Goal: Task Accomplishment & Management: Manage account settings

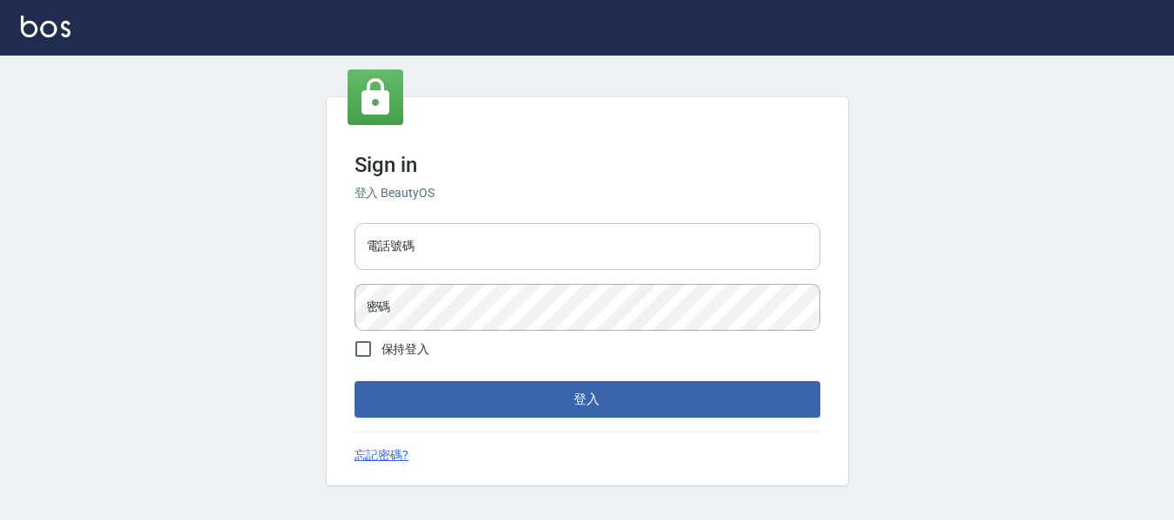
click at [565, 252] on input "電話號碼" at bounding box center [587, 246] width 466 height 47
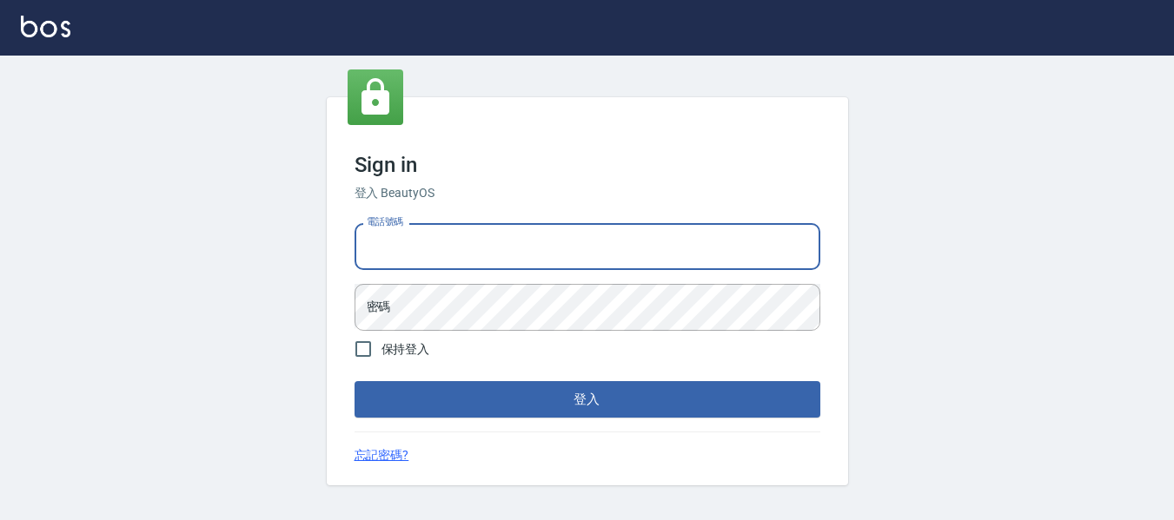
type input "82951313"
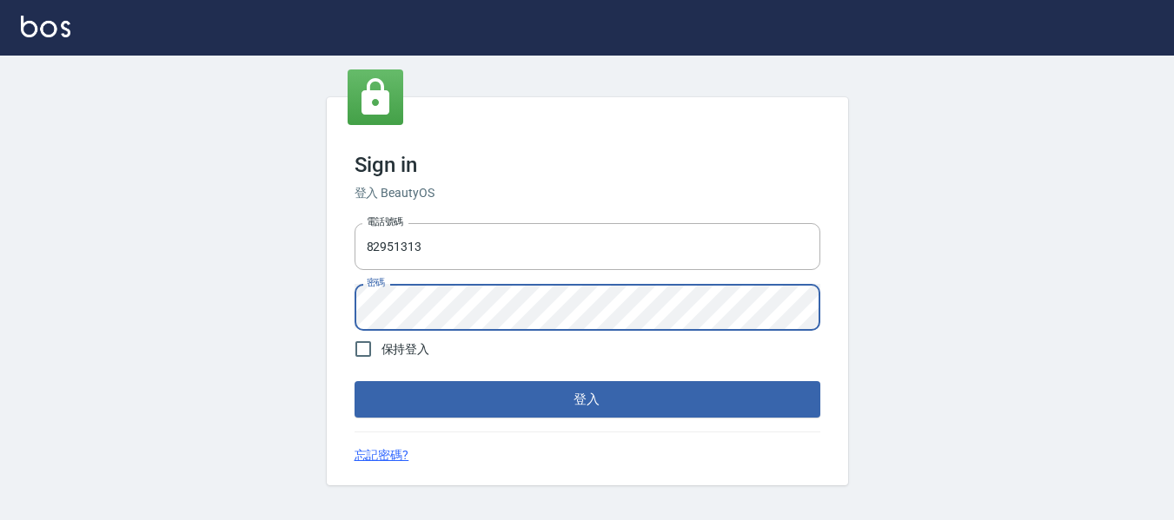
click at [704, 394] on button "登入" at bounding box center [587, 399] width 466 height 36
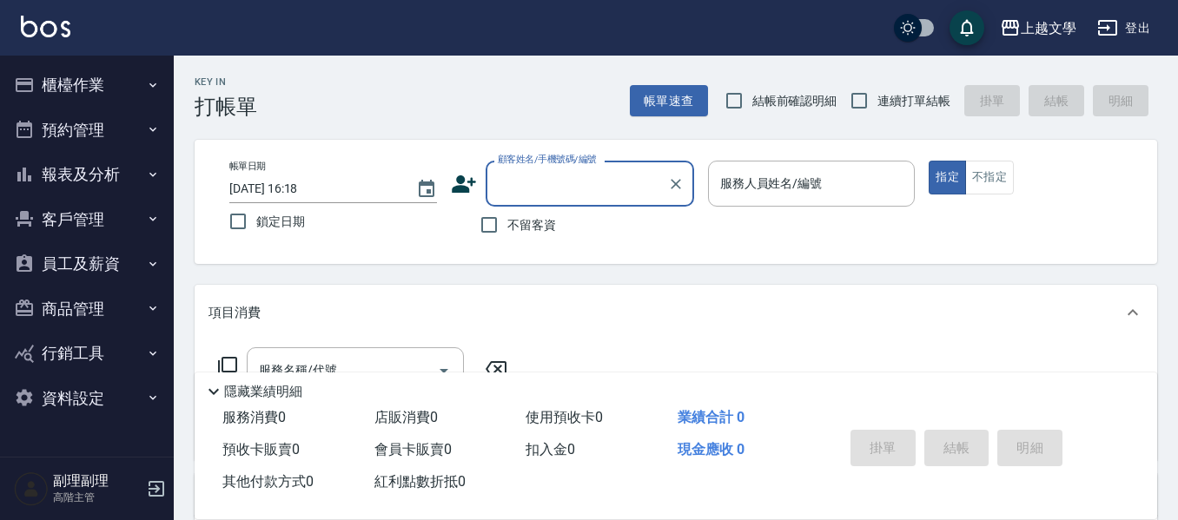
click at [96, 170] on button "報表及分析" at bounding box center [87, 174] width 160 height 45
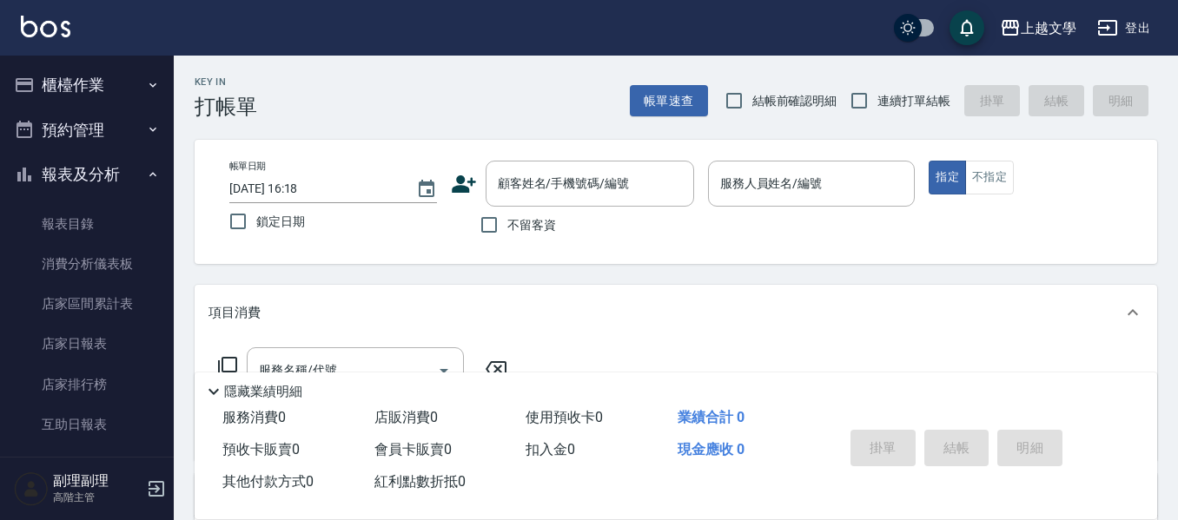
click at [96, 76] on button "櫃檯作業" at bounding box center [87, 85] width 160 height 45
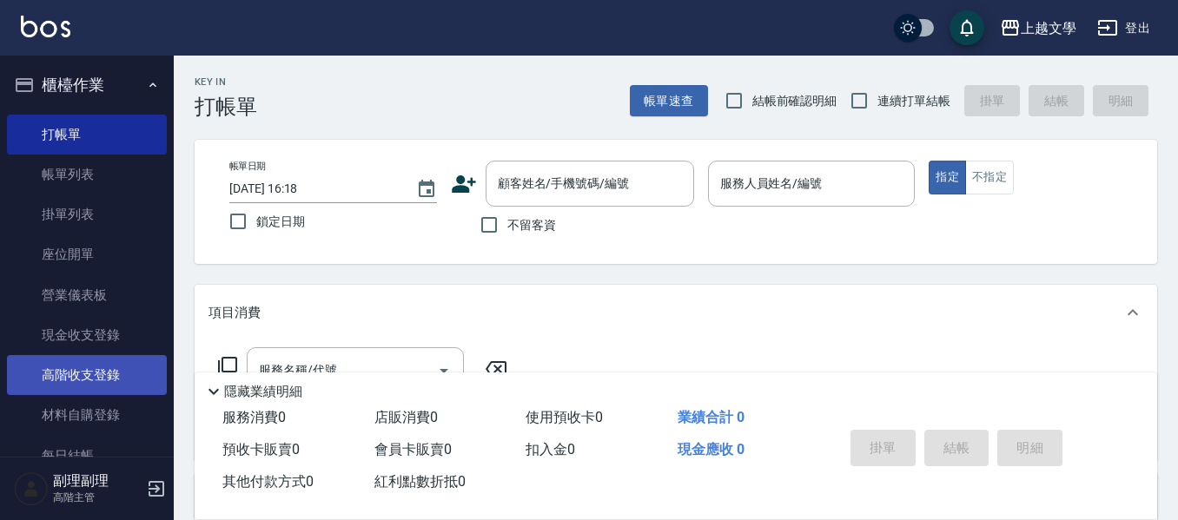
click at [84, 373] on link "高階收支登錄" at bounding box center [87, 375] width 160 height 40
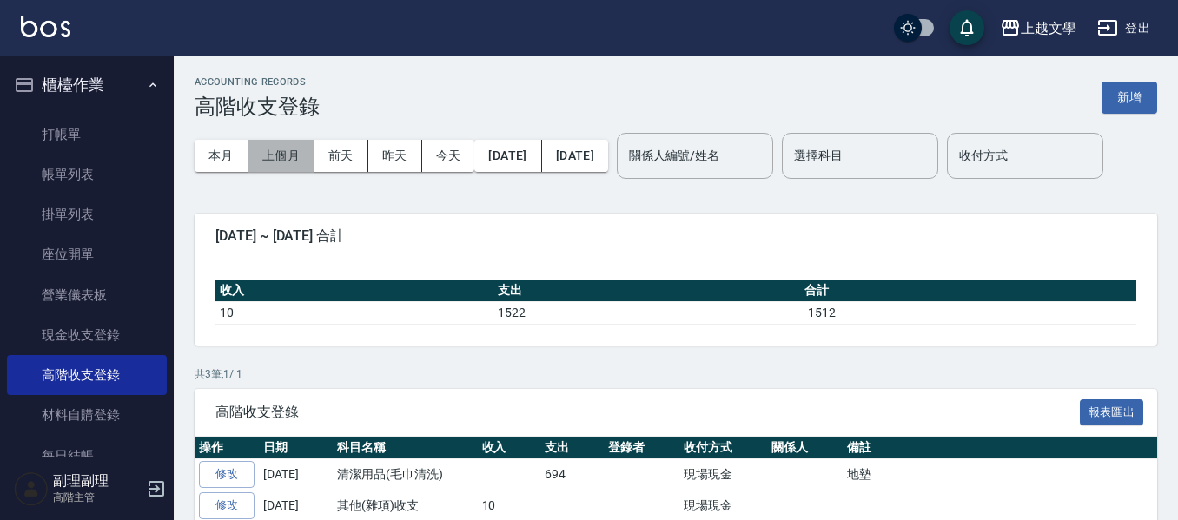
click at [272, 165] on button "上個月" at bounding box center [281, 156] width 66 height 32
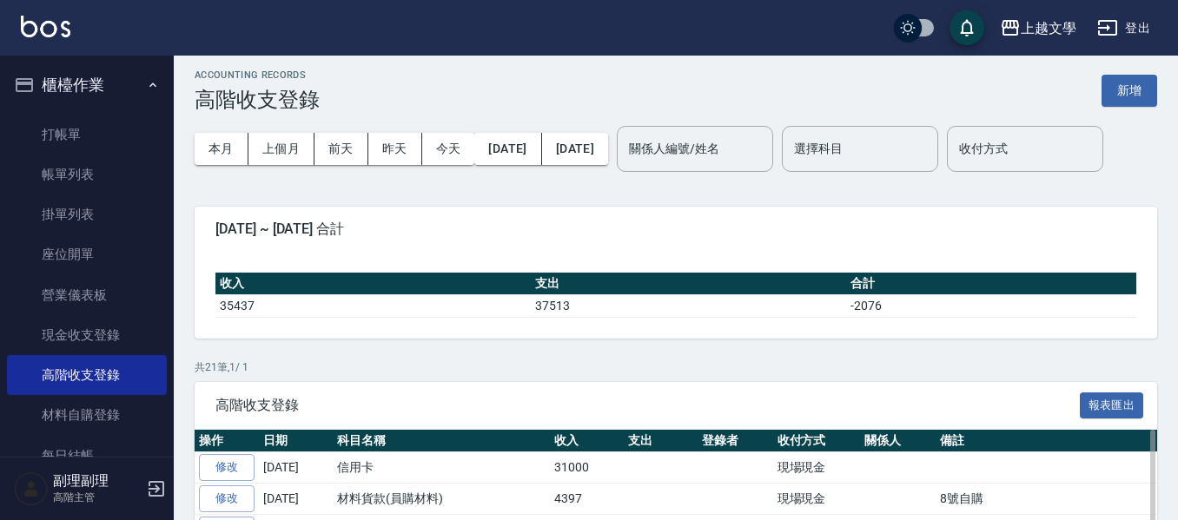
scroll to position [348, 0]
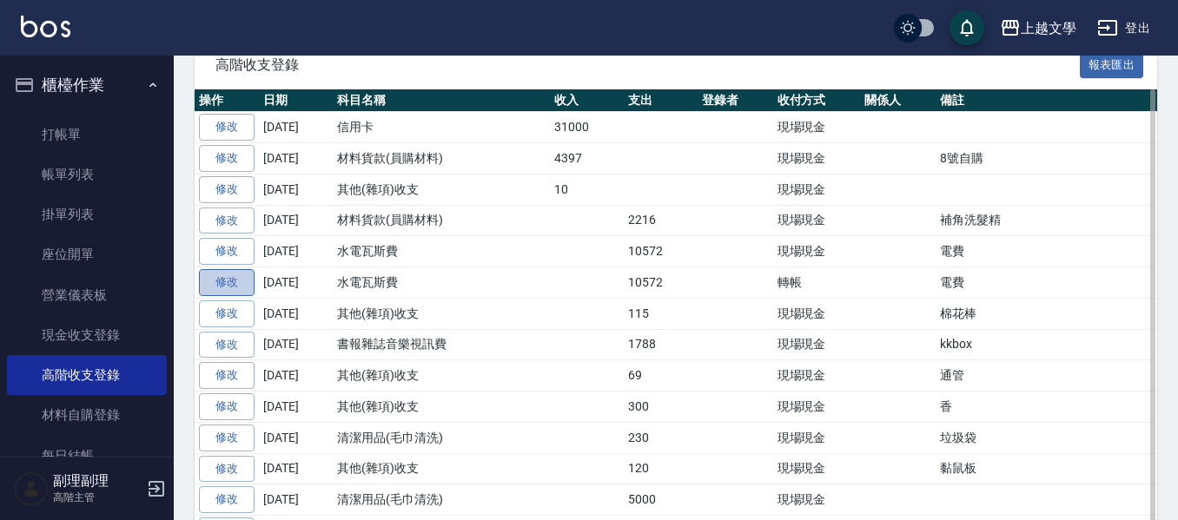
click at [242, 296] on link "修改" at bounding box center [227, 282] width 56 height 27
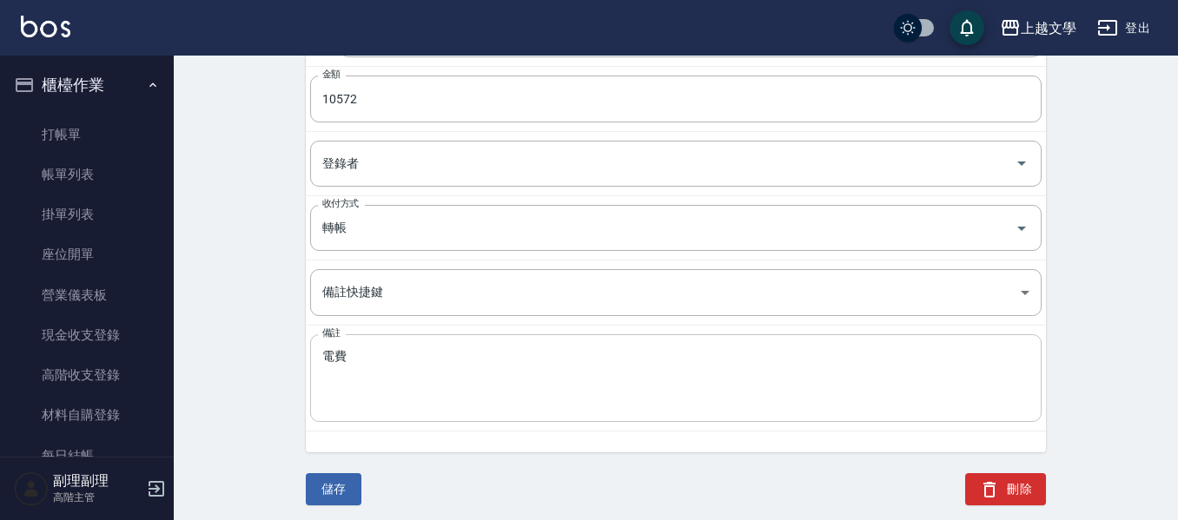
scroll to position [329, 0]
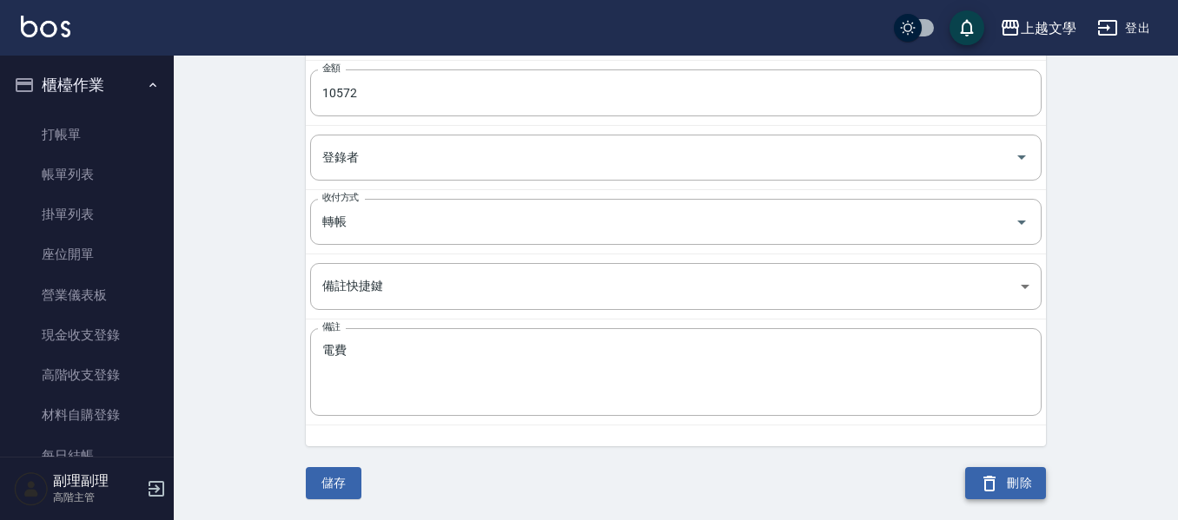
click at [1010, 487] on button "刪除" at bounding box center [1005, 483] width 81 height 32
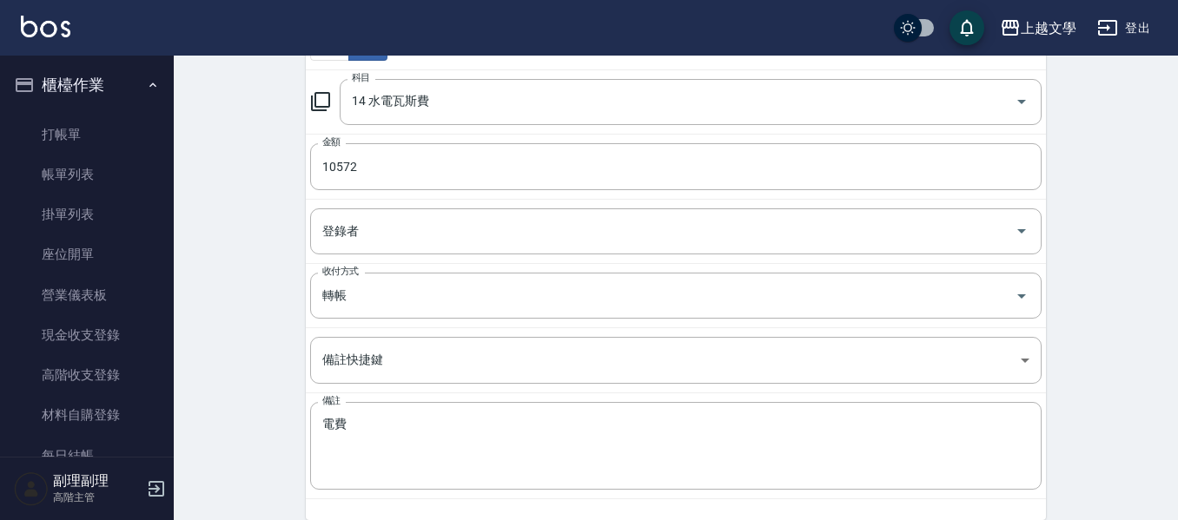
scroll to position [87, 0]
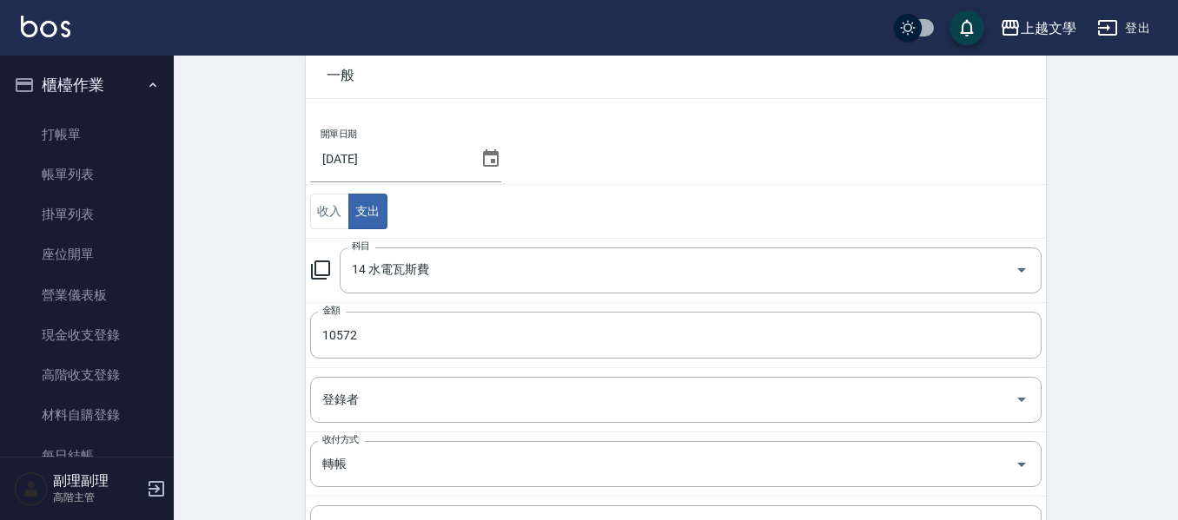
click at [104, 87] on button "櫃檯作業" at bounding box center [87, 85] width 160 height 45
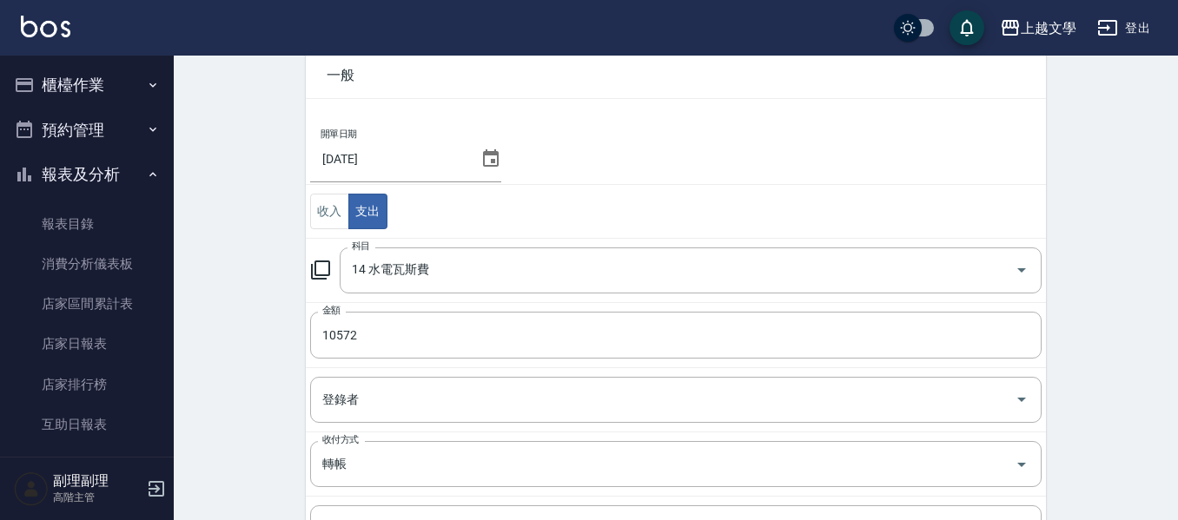
click at [78, 79] on button "櫃檯作業" at bounding box center [87, 85] width 160 height 45
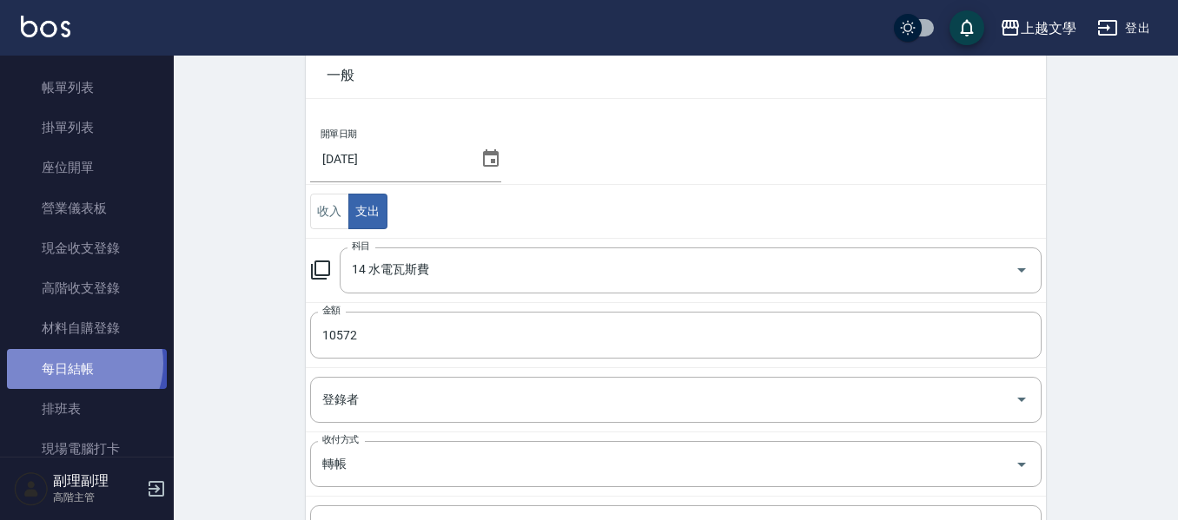
click at [78, 363] on link "每日結帳" at bounding box center [87, 369] width 160 height 40
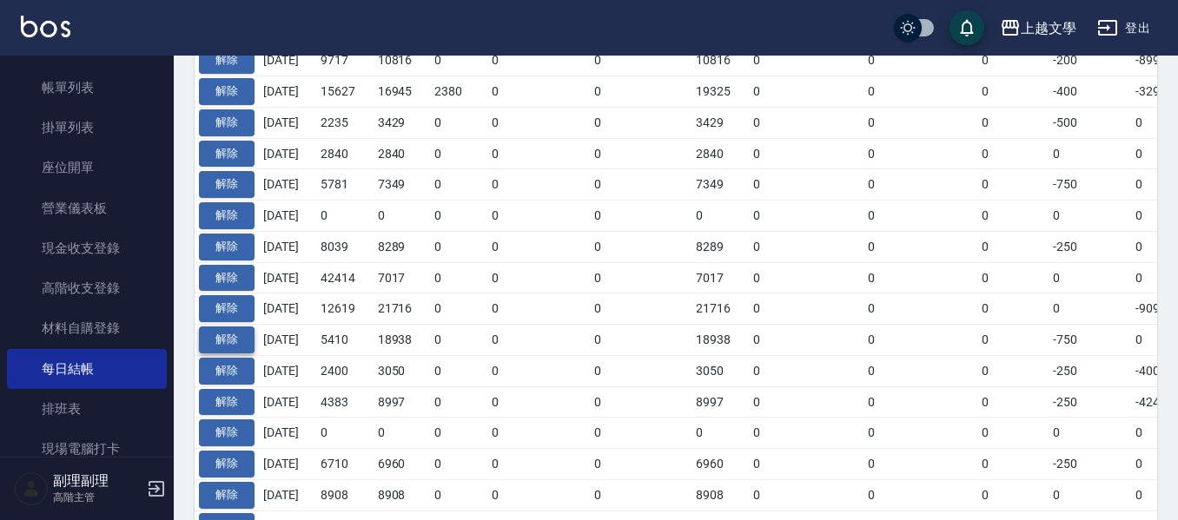
scroll to position [434, 0]
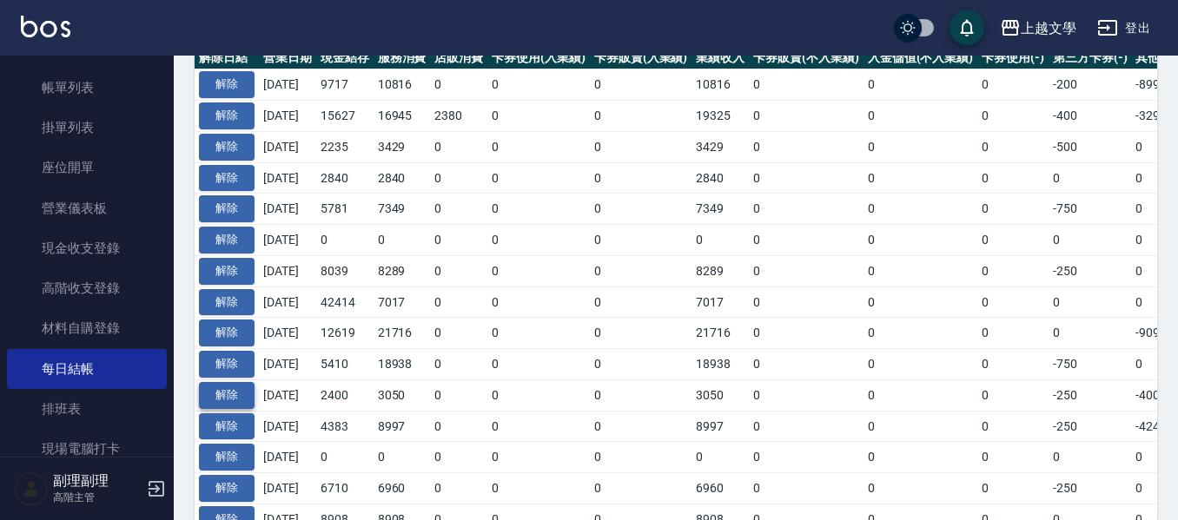
click at [218, 398] on button "解除" at bounding box center [227, 395] width 56 height 27
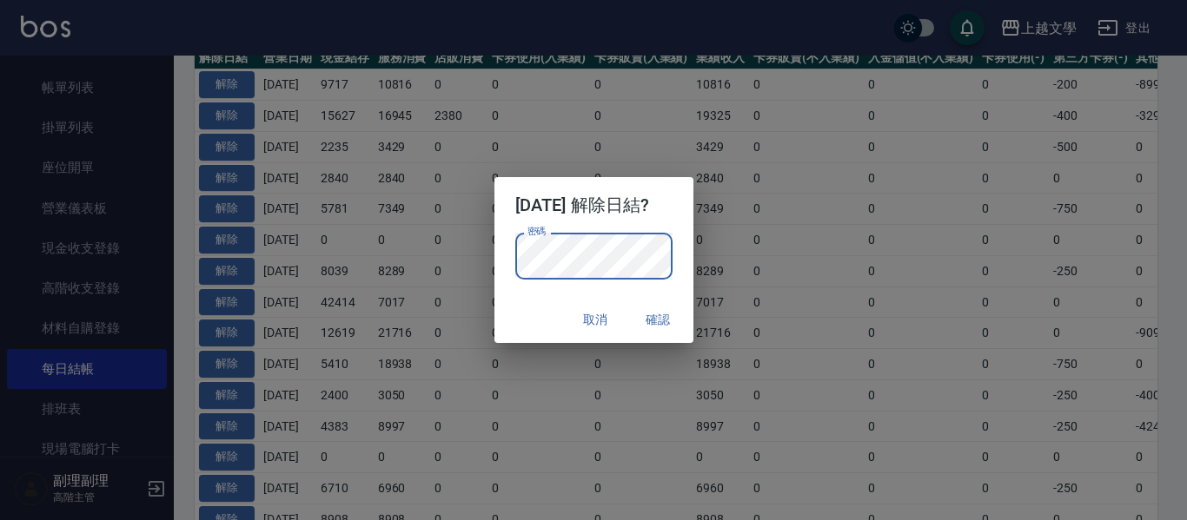
click at [671, 320] on button "確認" at bounding box center [659, 320] width 56 height 32
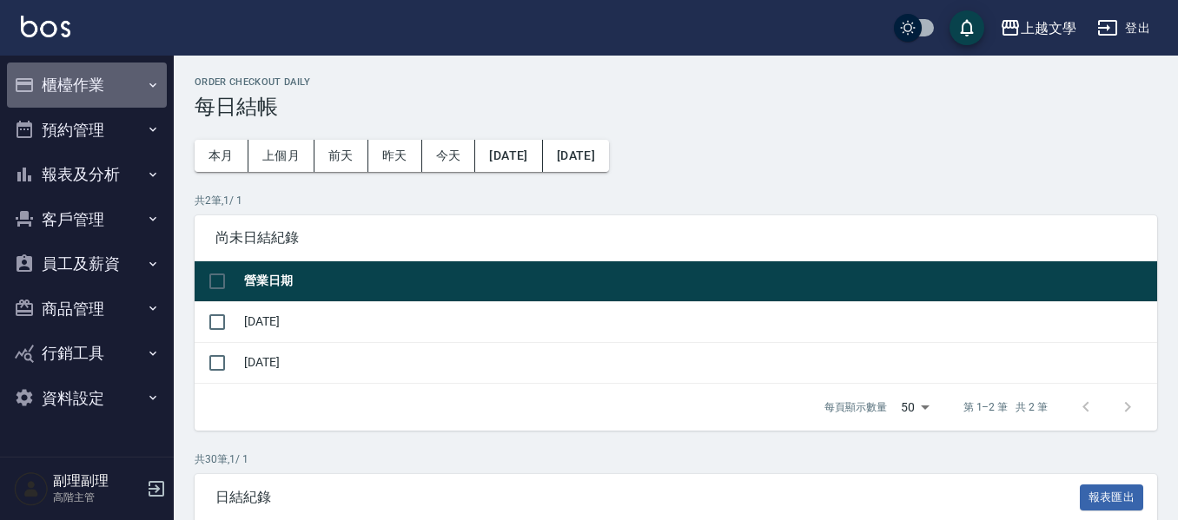
click at [83, 80] on button "櫃檯作業" at bounding box center [87, 85] width 160 height 45
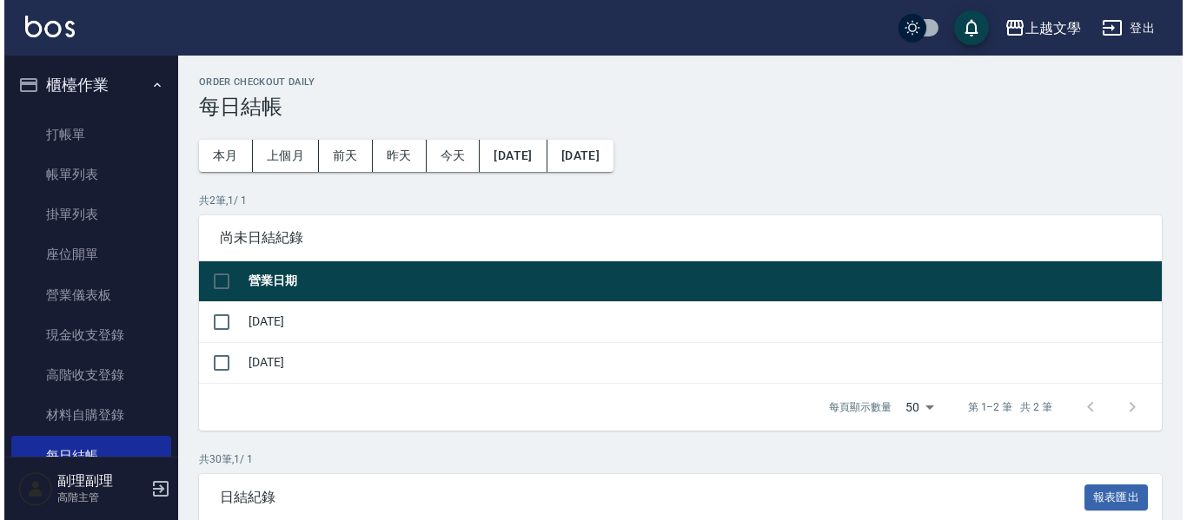
scroll to position [87, 0]
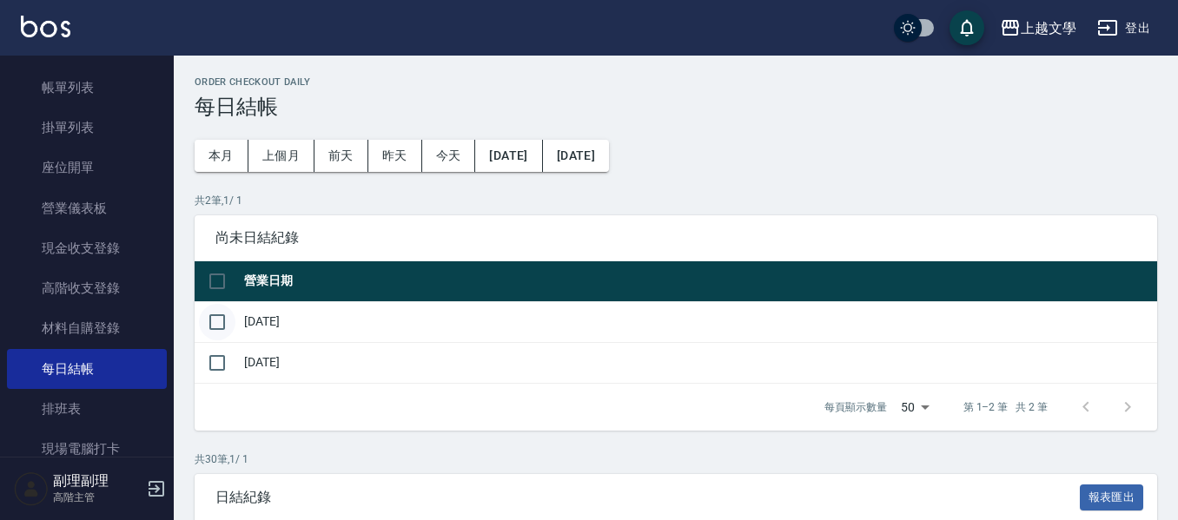
click at [222, 319] on input "checkbox" at bounding box center [217, 322] width 36 height 36
checkbox input "true"
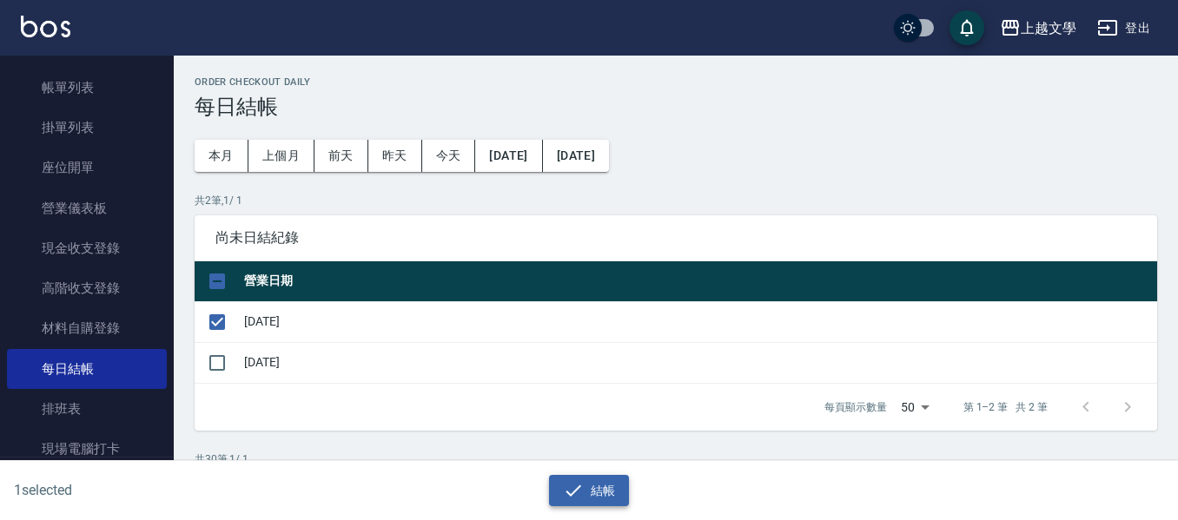
click at [609, 487] on button "結帳" at bounding box center [589, 491] width 81 height 32
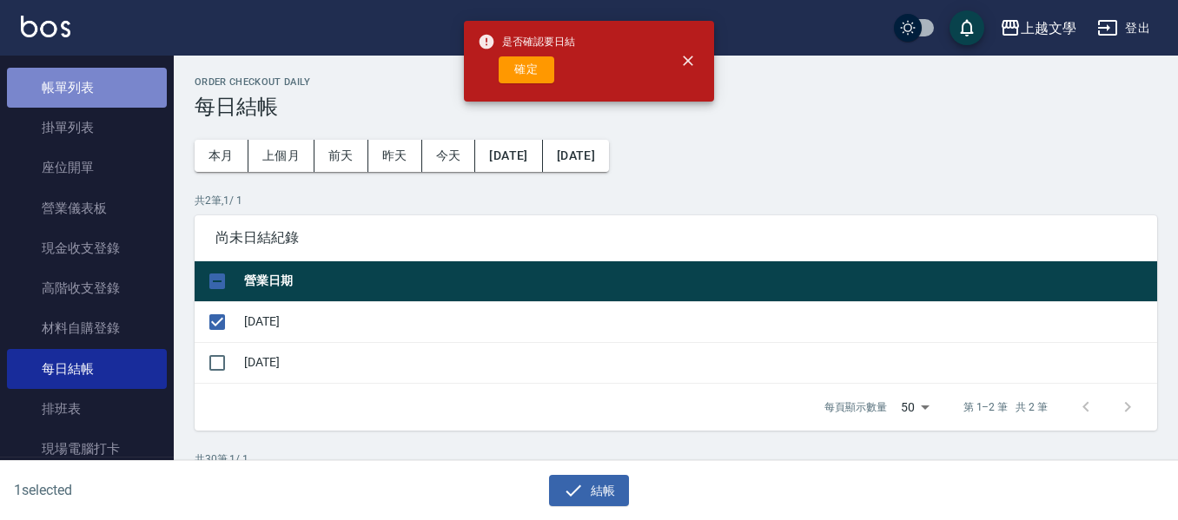
click at [89, 82] on link "帳單列表" at bounding box center [87, 88] width 160 height 40
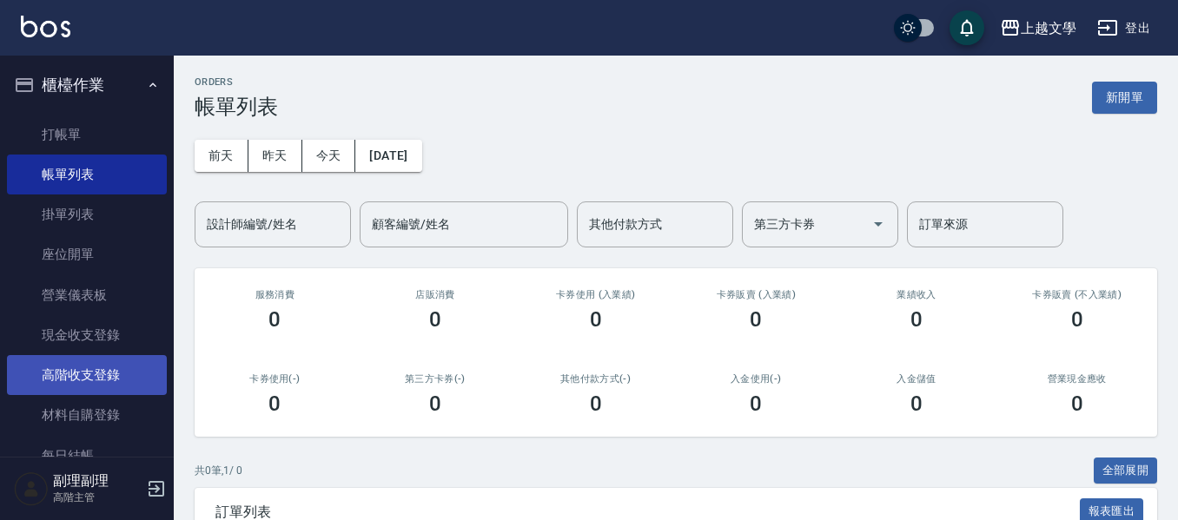
click at [110, 373] on link "高階收支登錄" at bounding box center [87, 375] width 160 height 40
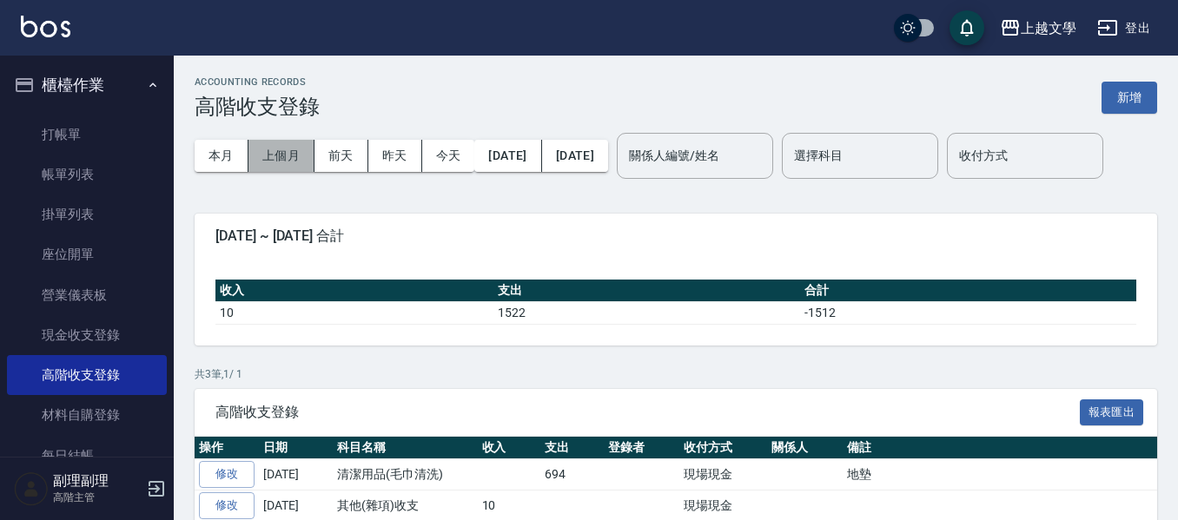
click at [279, 144] on button "上個月" at bounding box center [281, 156] width 66 height 32
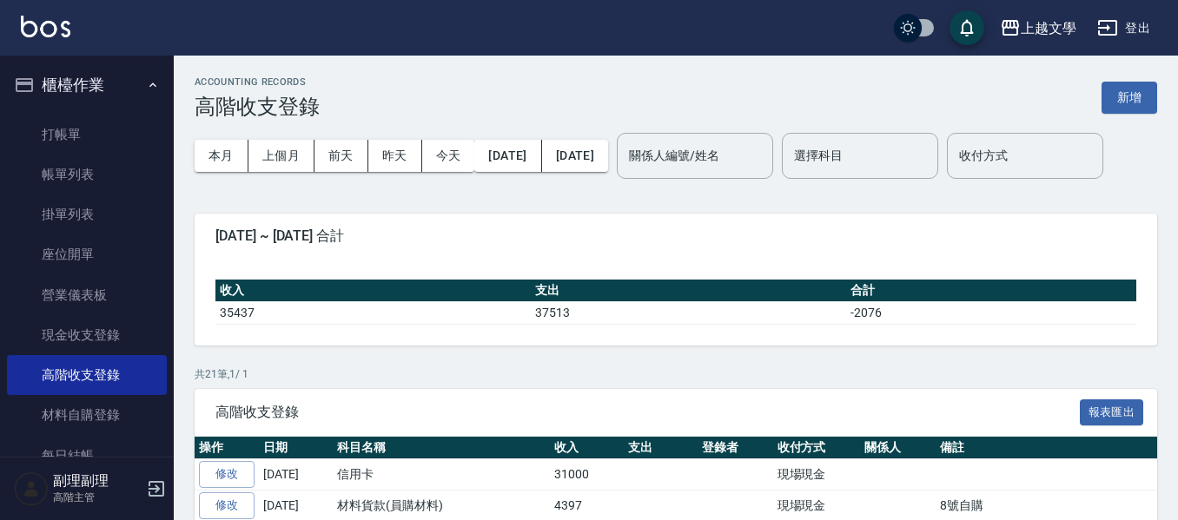
scroll to position [348, 0]
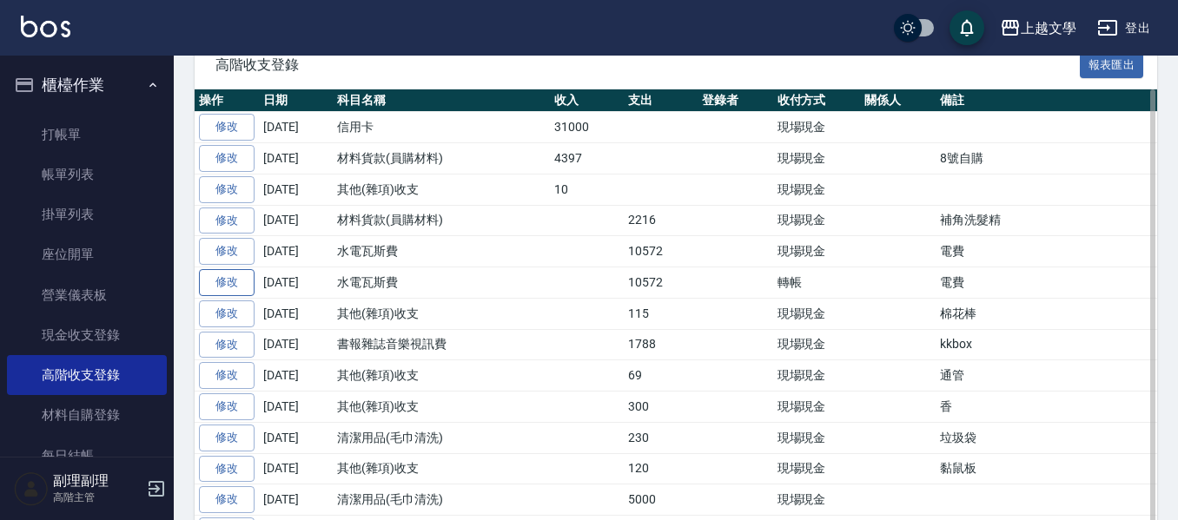
click at [242, 296] on link "修改" at bounding box center [227, 282] width 56 height 27
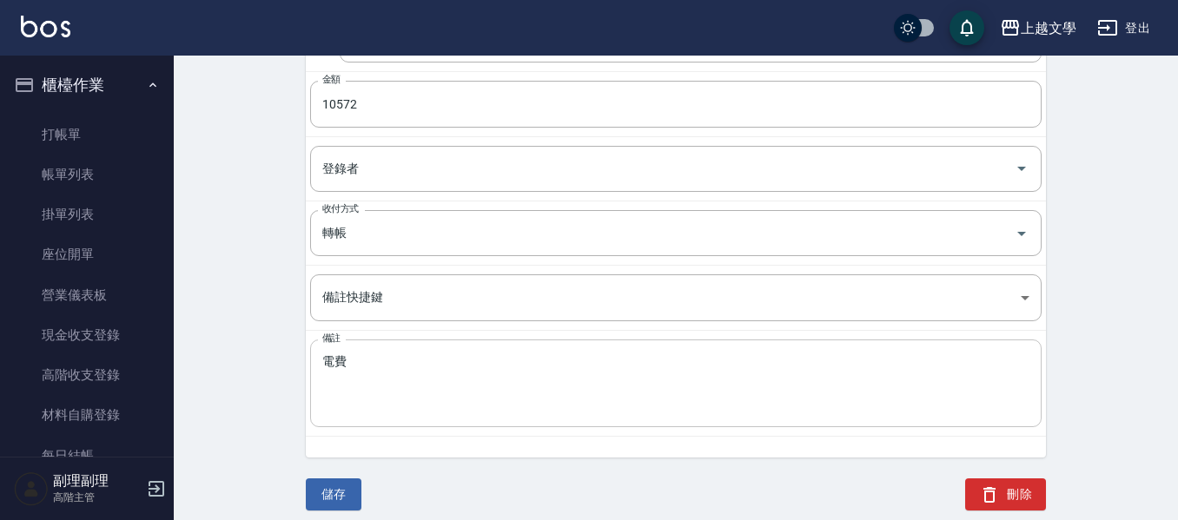
scroll to position [329, 0]
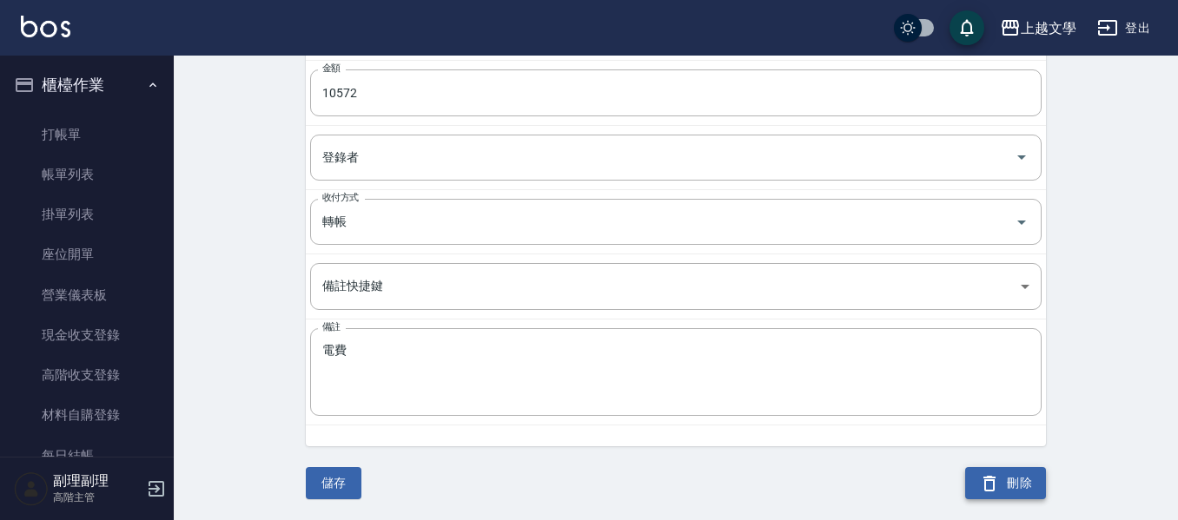
click at [1011, 481] on button "刪除" at bounding box center [1005, 483] width 81 height 32
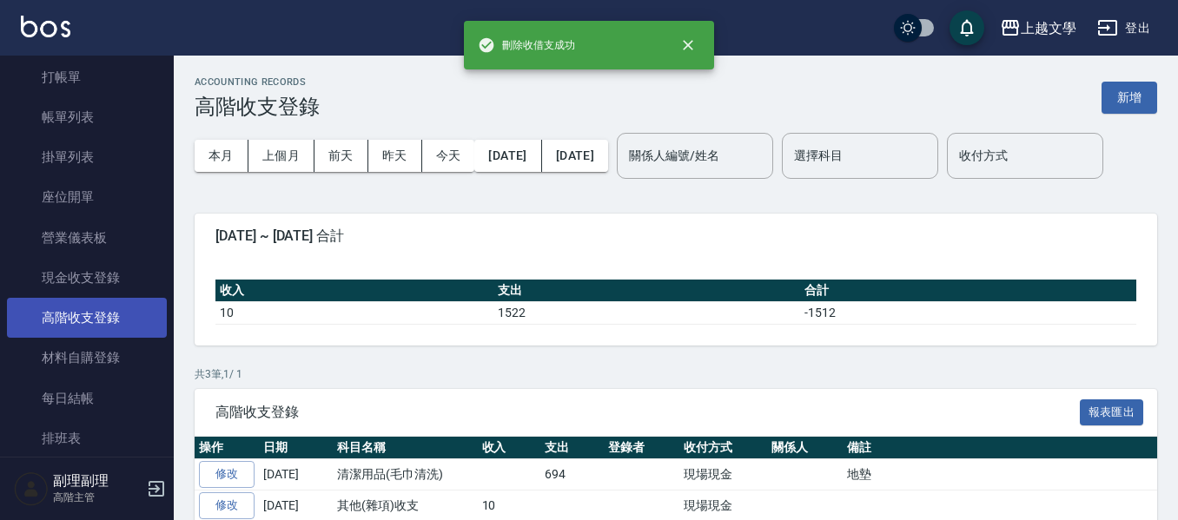
scroll to position [87, 0]
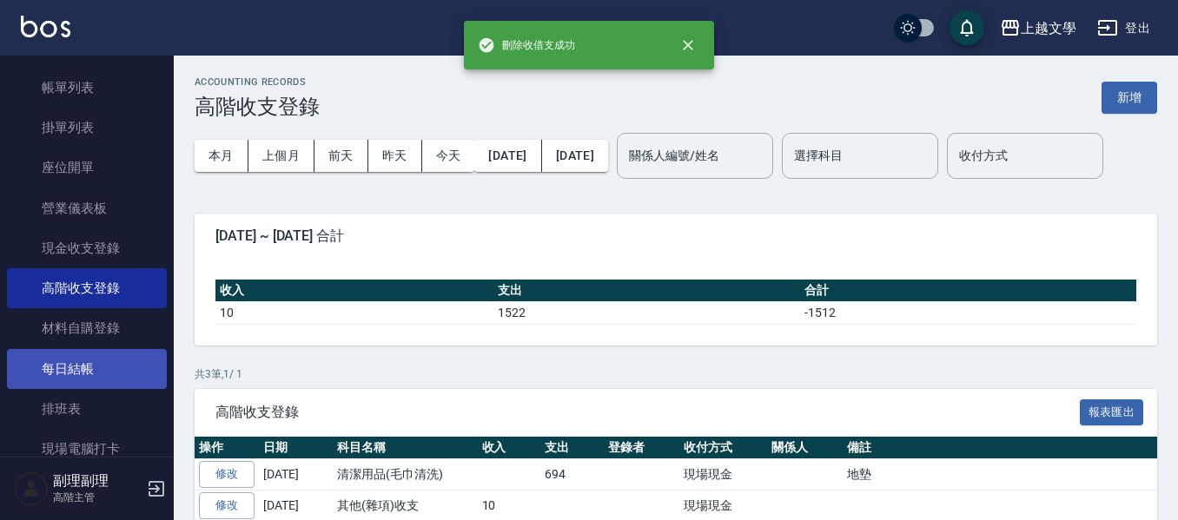
click at [100, 361] on link "每日結帳" at bounding box center [87, 369] width 160 height 40
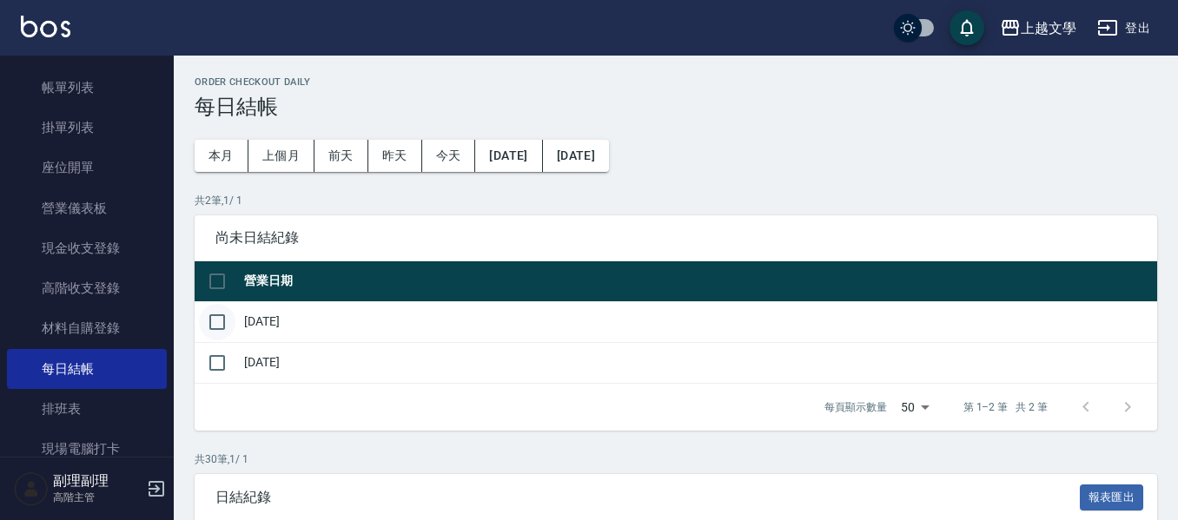
click at [213, 321] on input "checkbox" at bounding box center [217, 322] width 36 height 36
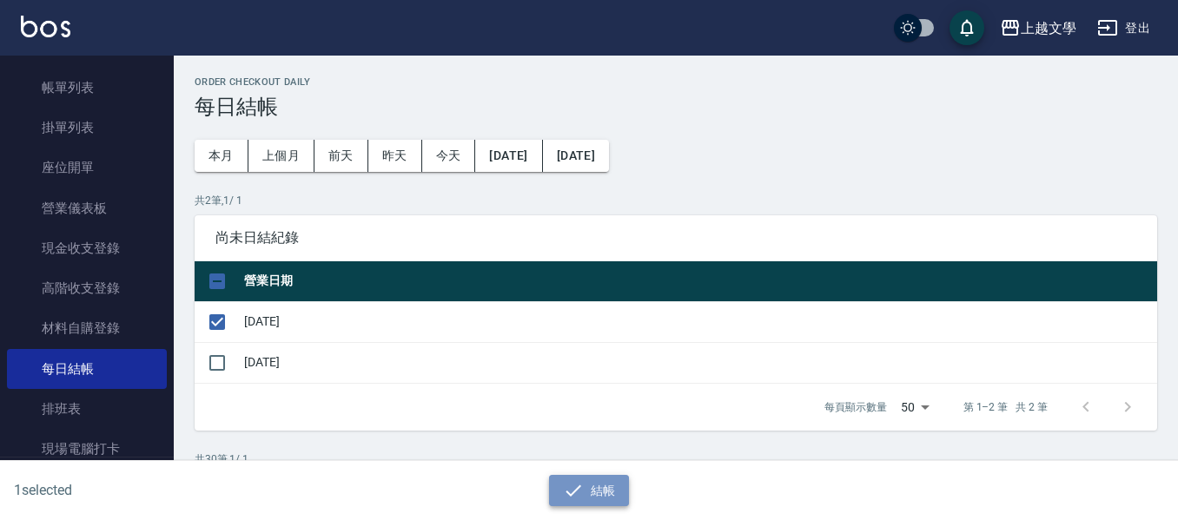
click at [597, 480] on button "結帳" at bounding box center [589, 491] width 81 height 32
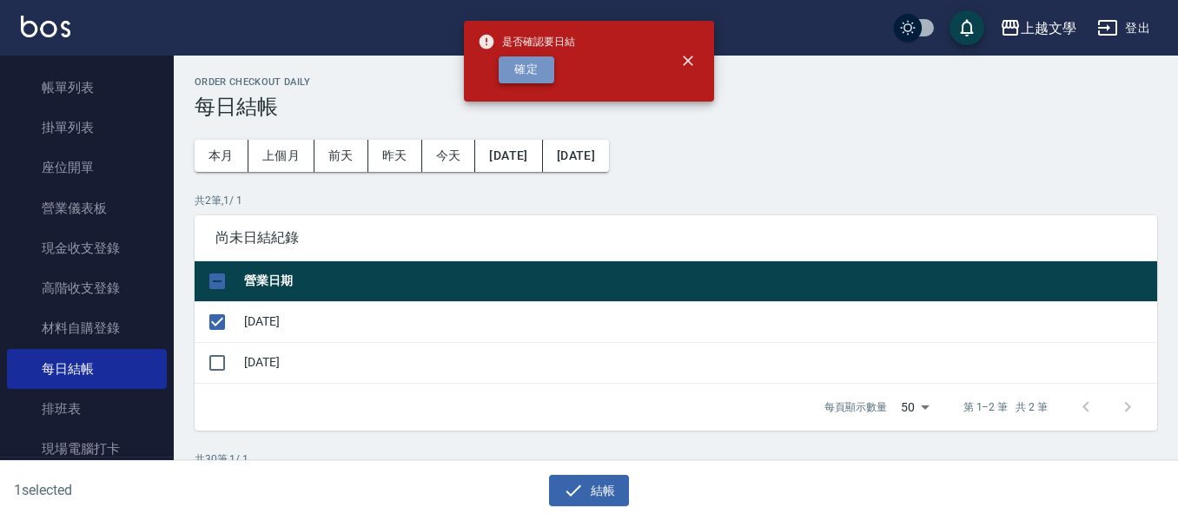
click at [536, 63] on button "確定" at bounding box center [527, 69] width 56 height 27
checkbox input "false"
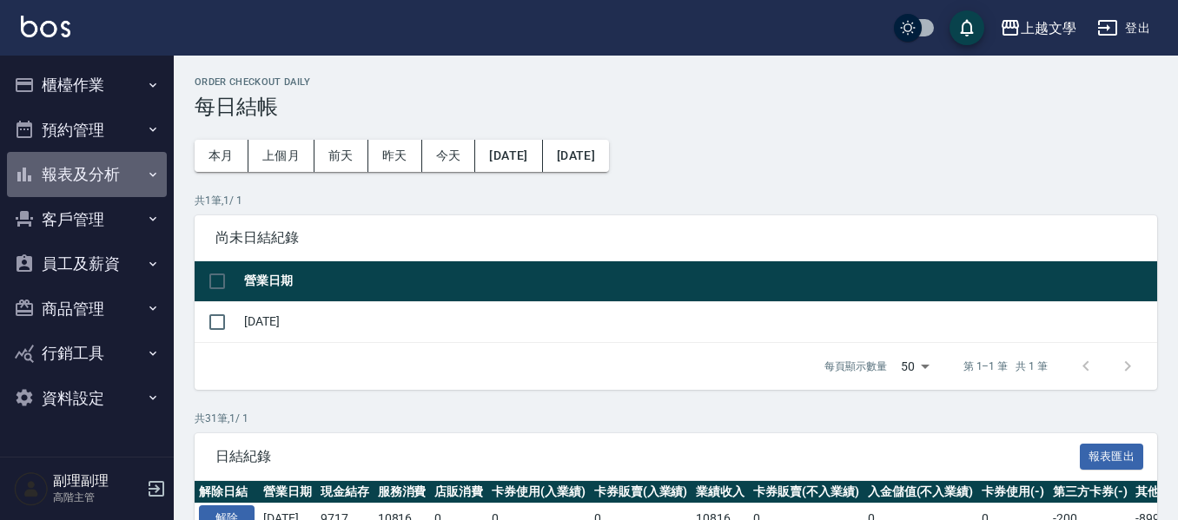
click at [58, 175] on button "報表及分析" at bounding box center [87, 174] width 160 height 45
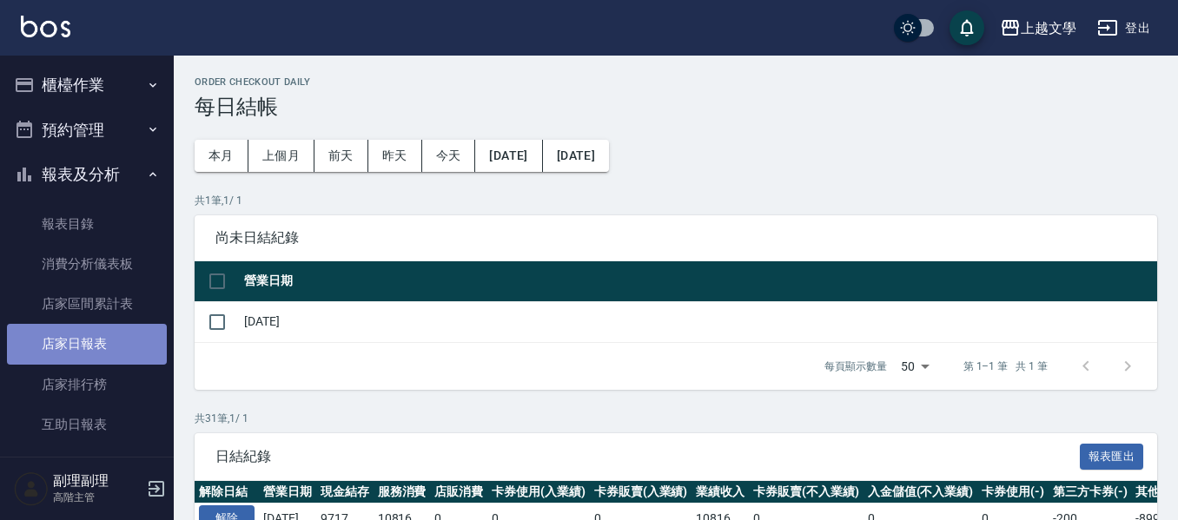
click at [97, 336] on link "店家日報表" at bounding box center [87, 344] width 160 height 40
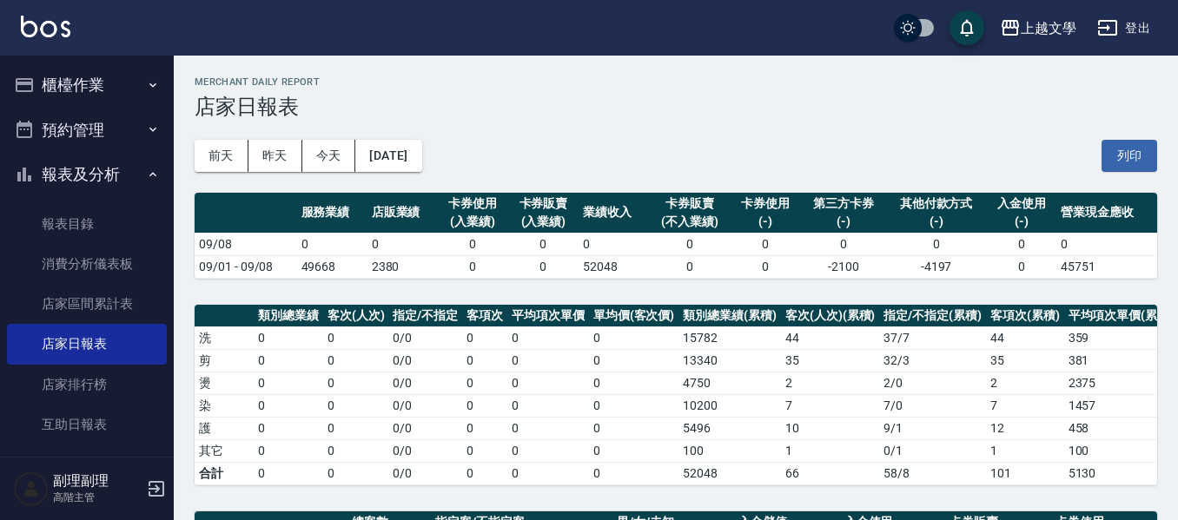
click at [74, 82] on button "櫃檯作業" at bounding box center [87, 85] width 160 height 45
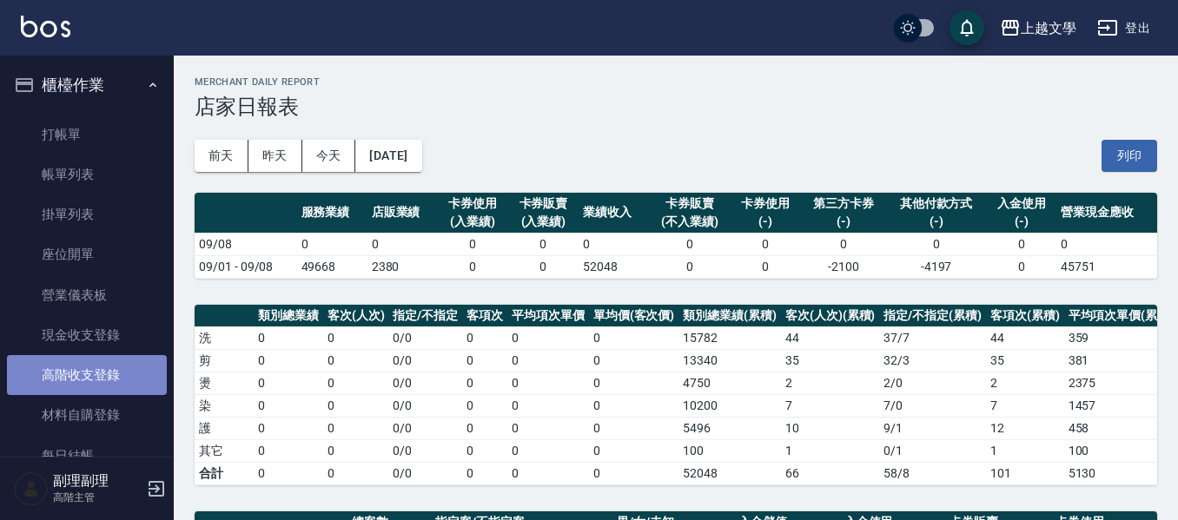
click at [89, 368] on link "高階收支登錄" at bounding box center [87, 375] width 160 height 40
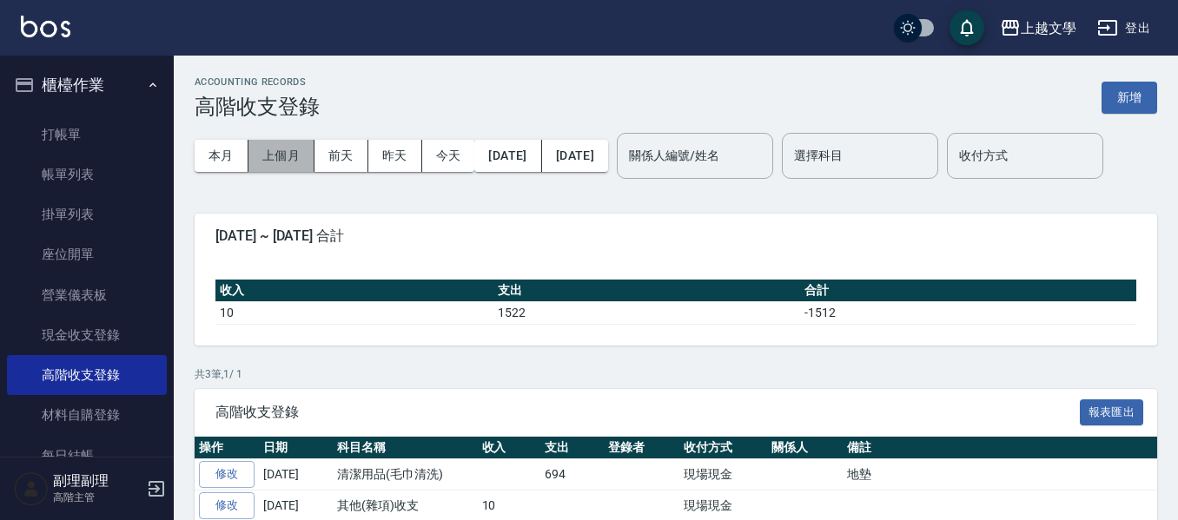
click at [274, 158] on button "上個月" at bounding box center [281, 156] width 66 height 32
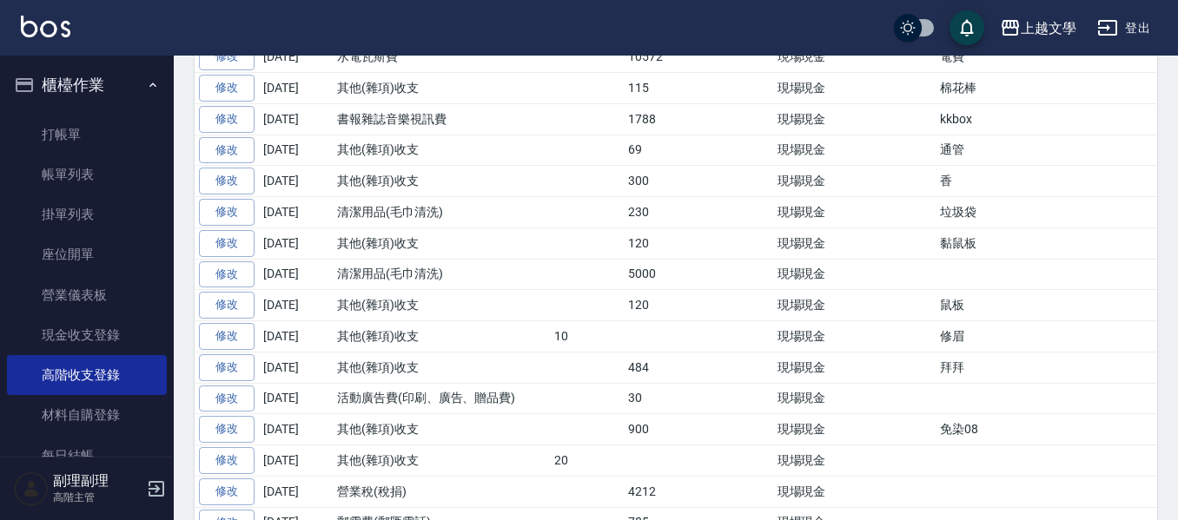
scroll to position [336, 0]
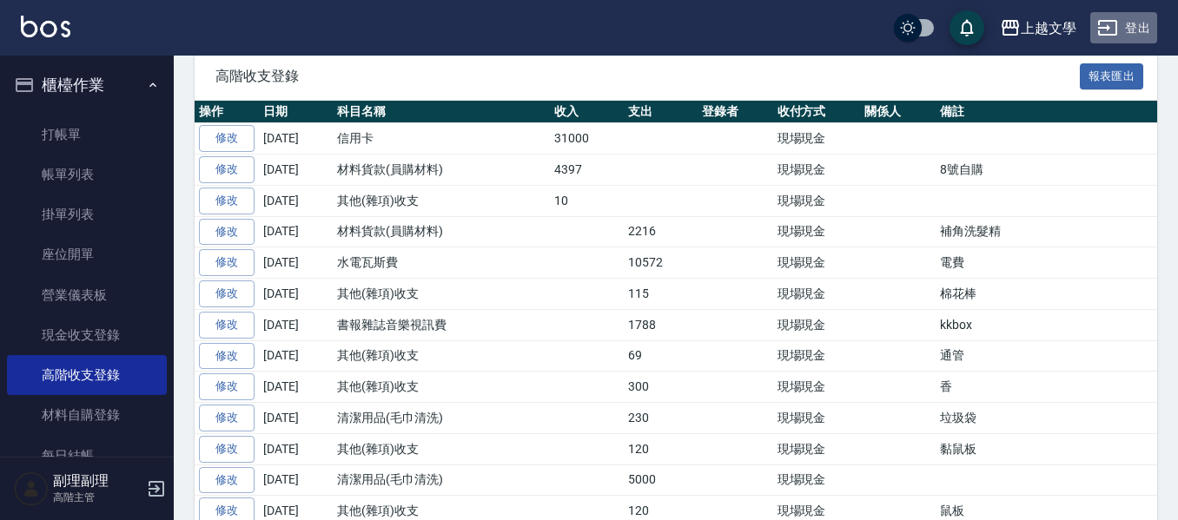
click at [1133, 28] on button "登出" at bounding box center [1123, 28] width 67 height 32
